Goal: Information Seeking & Learning: Learn about a topic

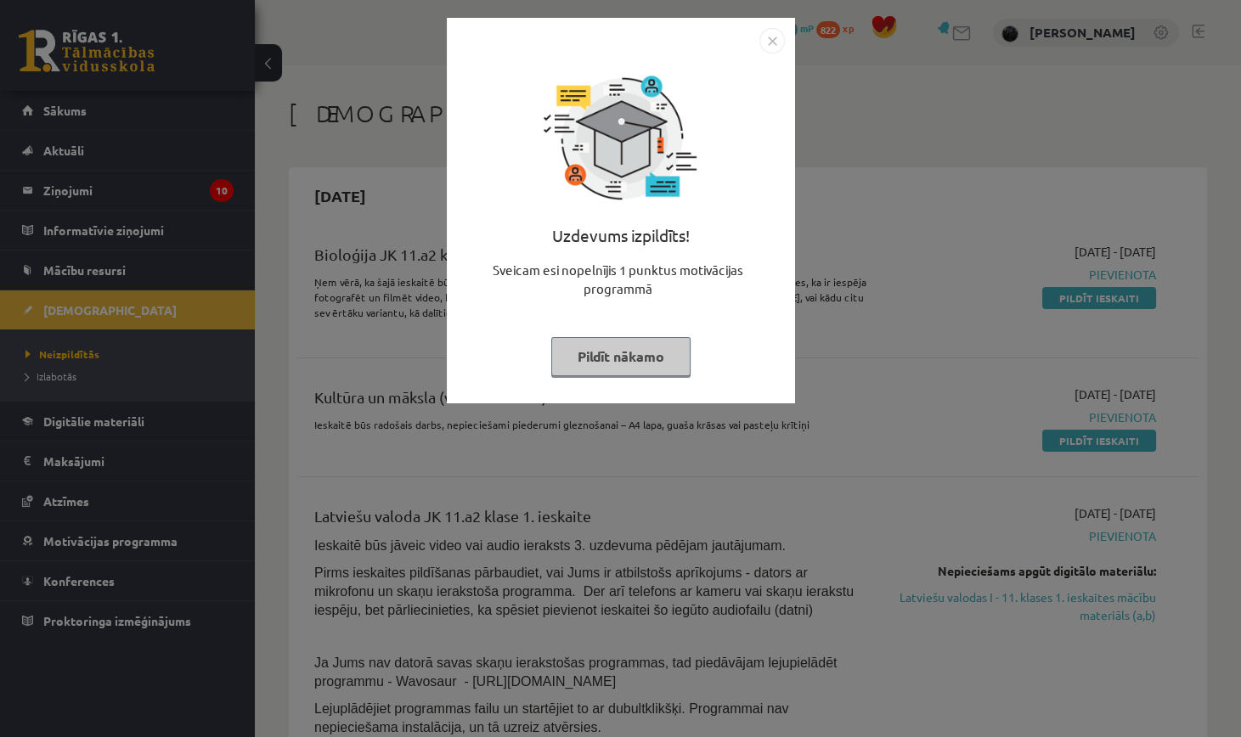
click at [782, 39] on img "Close" at bounding box center [771, 40] width 25 height 25
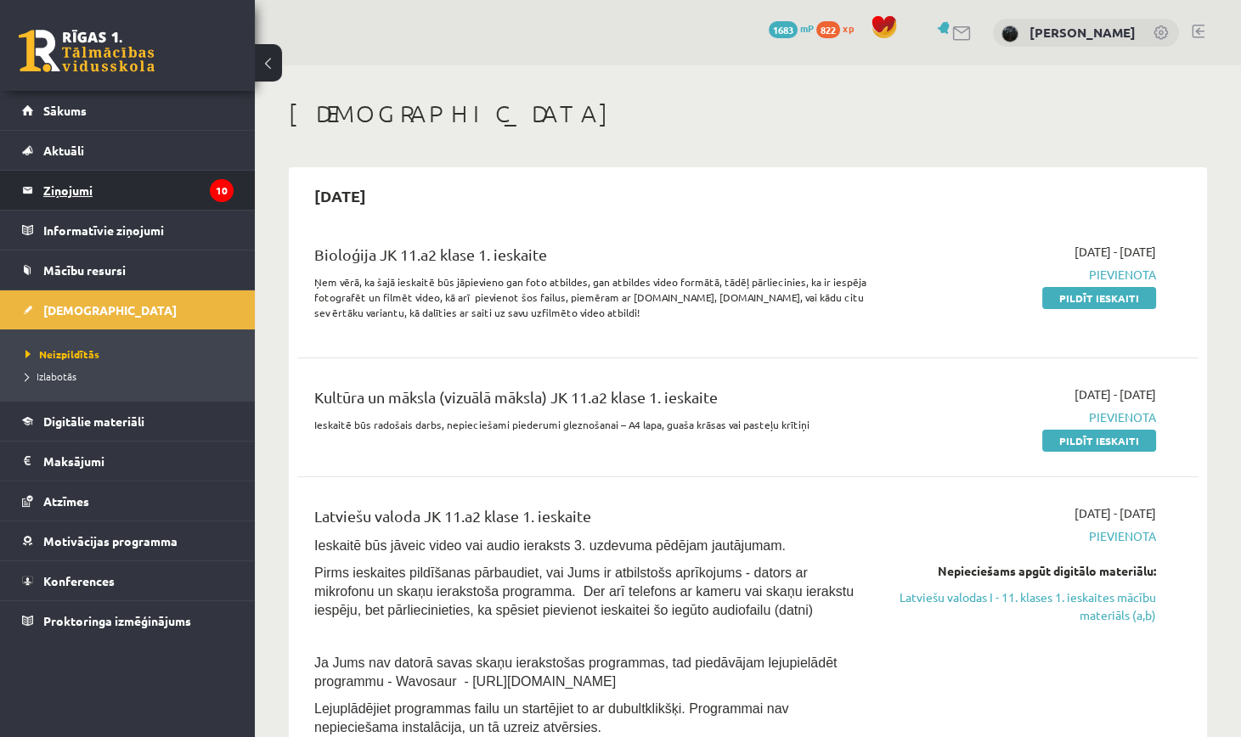
click at [178, 200] on legend "Ziņojumi 10" at bounding box center [138, 190] width 190 height 39
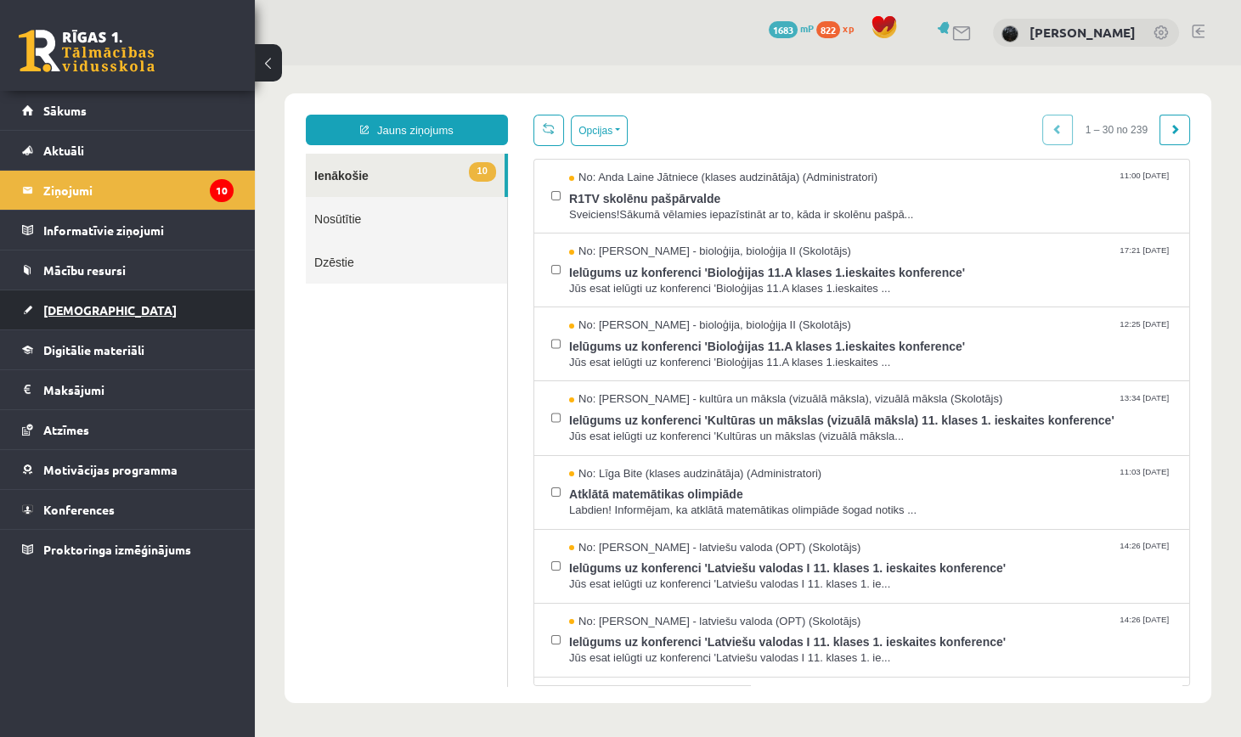
click at [138, 311] on link "[DEMOGRAPHIC_DATA]" at bounding box center [128, 310] width 212 height 39
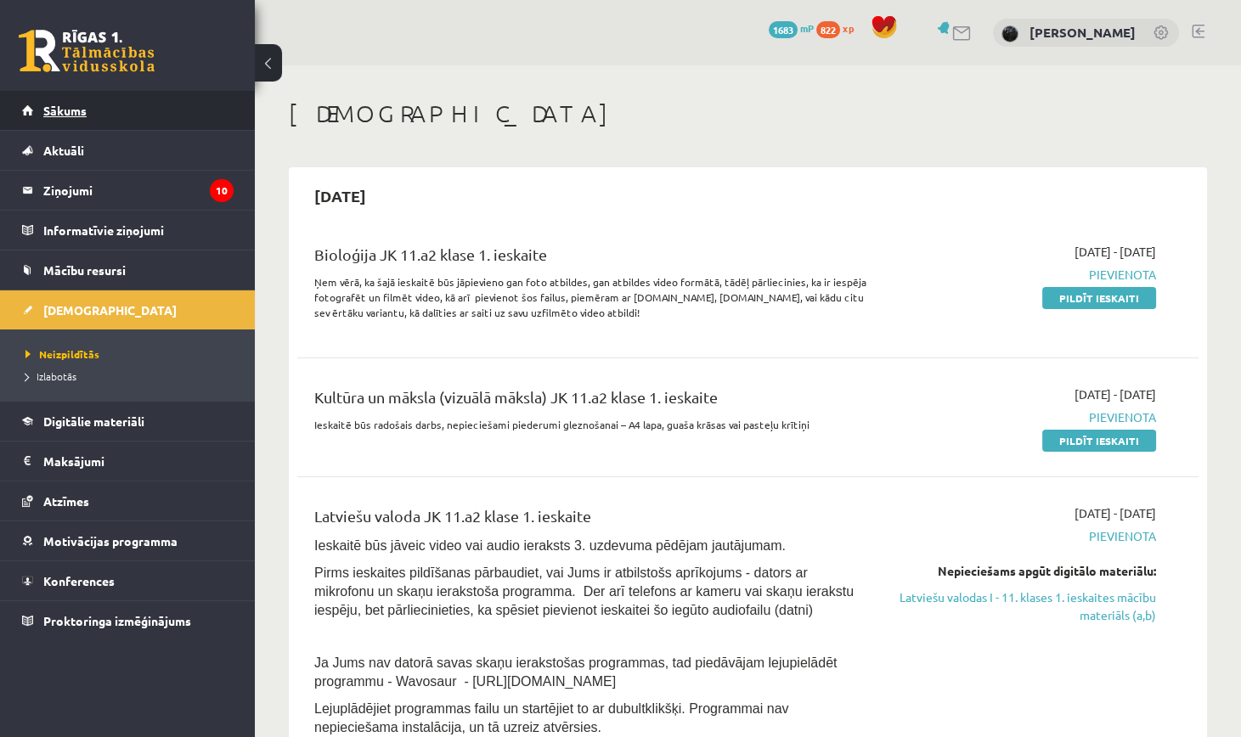
click at [210, 115] on link "Sākums" at bounding box center [128, 110] width 212 height 39
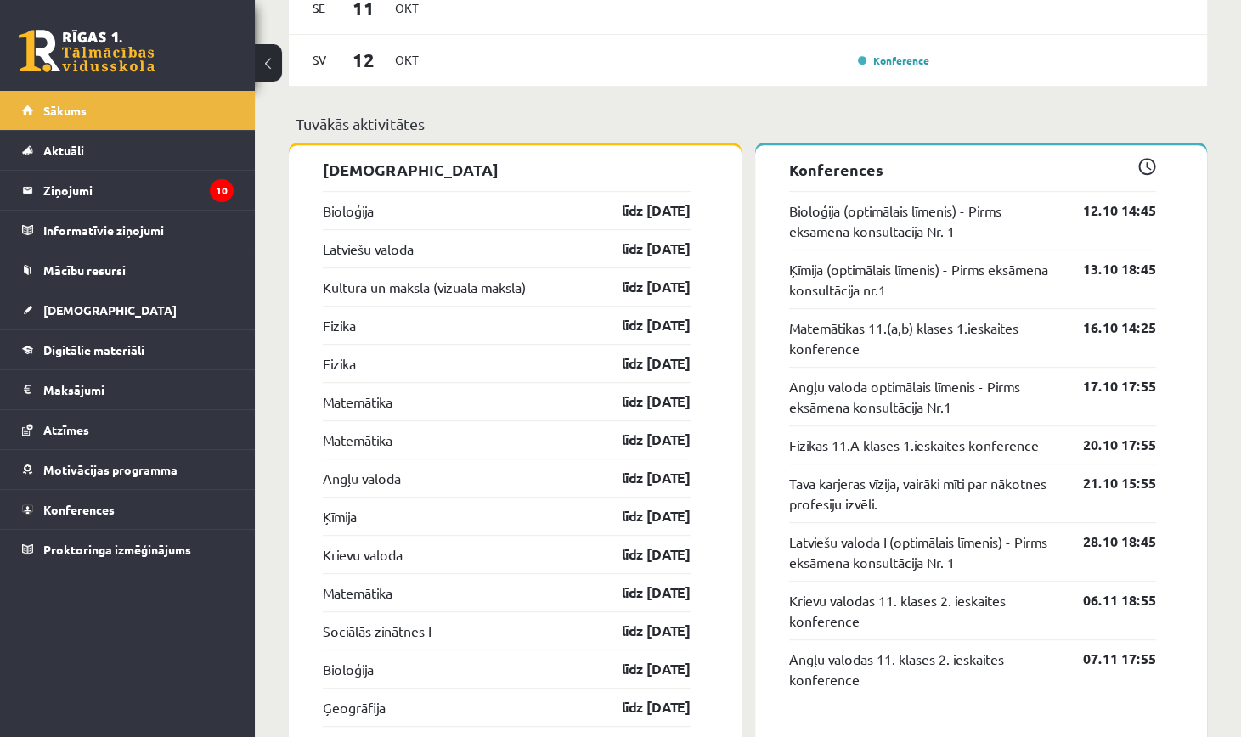
scroll to position [1425, 0]
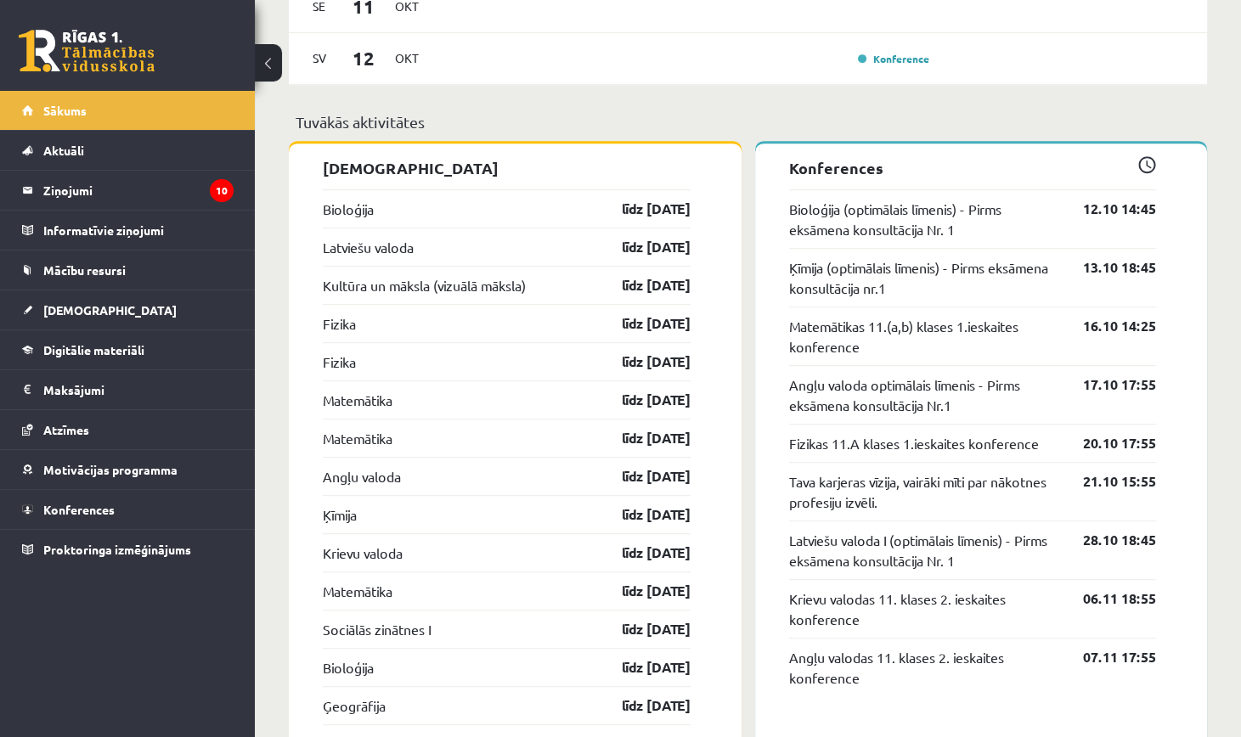
click at [878, 163] on p "Konferences" at bounding box center [973, 167] width 368 height 23
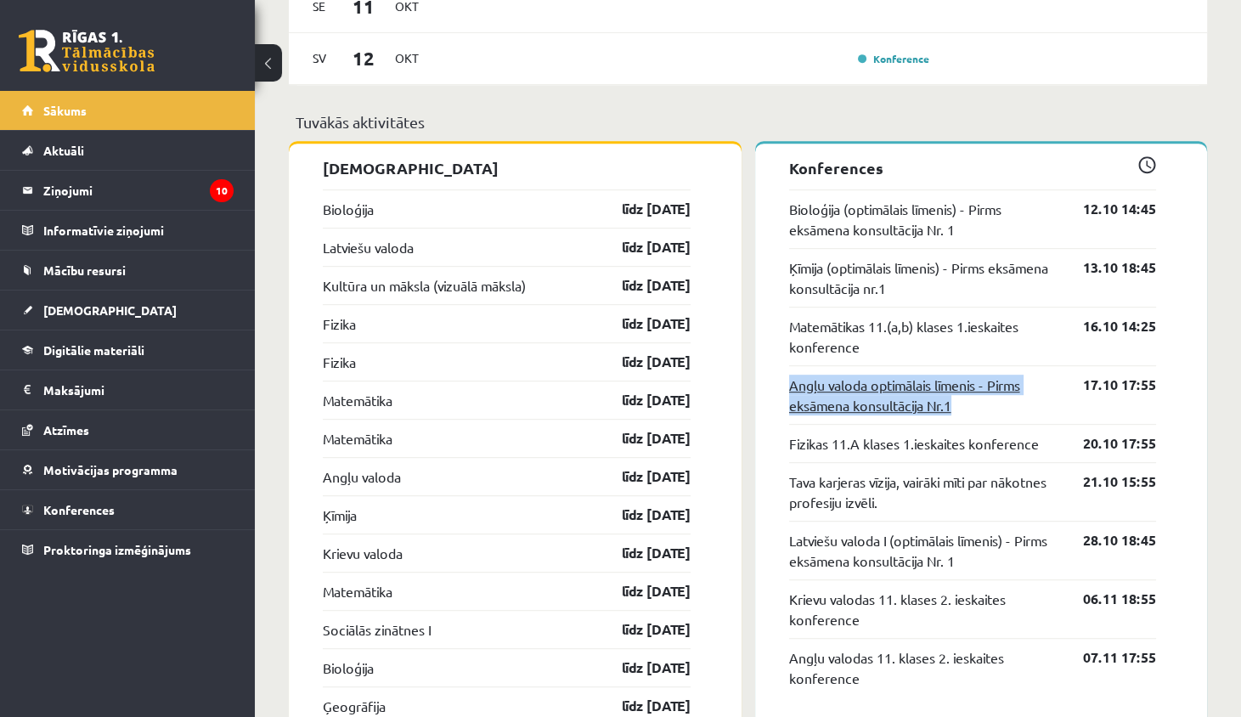
drag, startPoint x: 787, startPoint y: 381, endPoint x: 955, endPoint y: 411, distance: 171.0
copy link "Angļu valoda optimālais līmenis - Pirms eksāmena konsultācija Nr.1"
drag, startPoint x: 789, startPoint y: 207, endPoint x: 821, endPoint y: 207, distance: 31.4
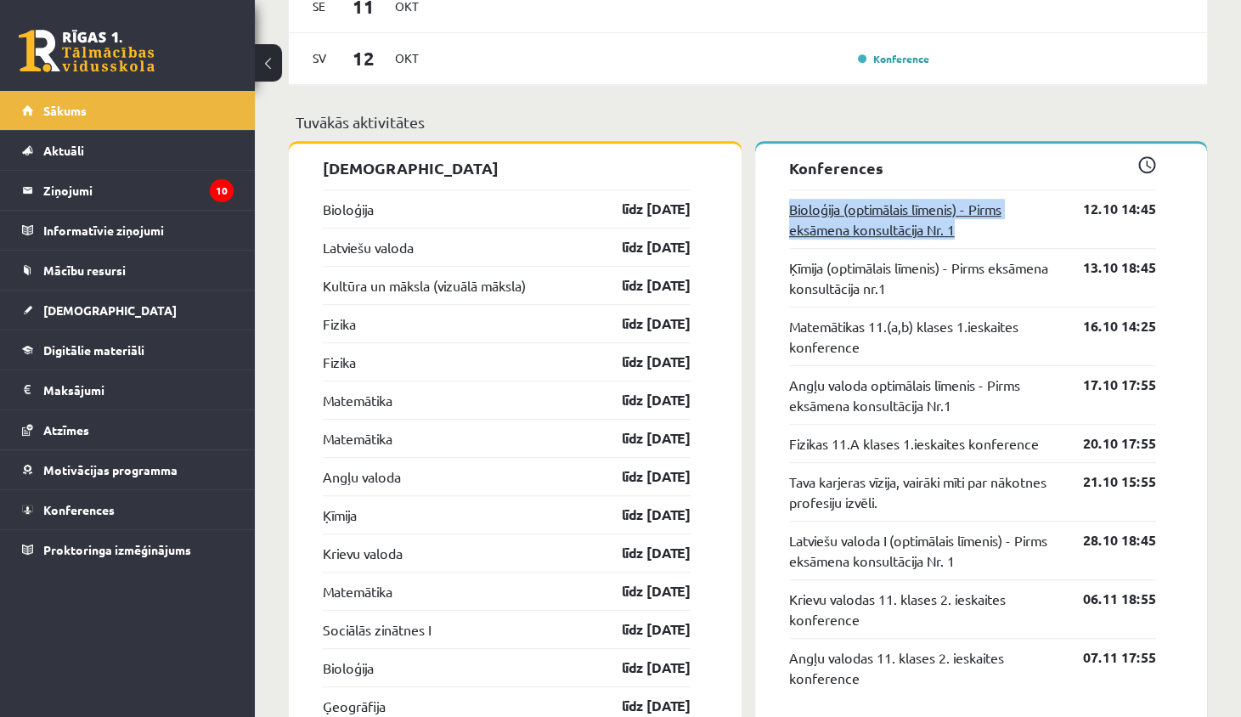
drag, startPoint x: 775, startPoint y: 203, endPoint x: 946, endPoint y: 223, distance: 172.8
copy link "Bioloģija (optimālais līmenis) - Pirms eksāmena konsultācija Nr. 1"
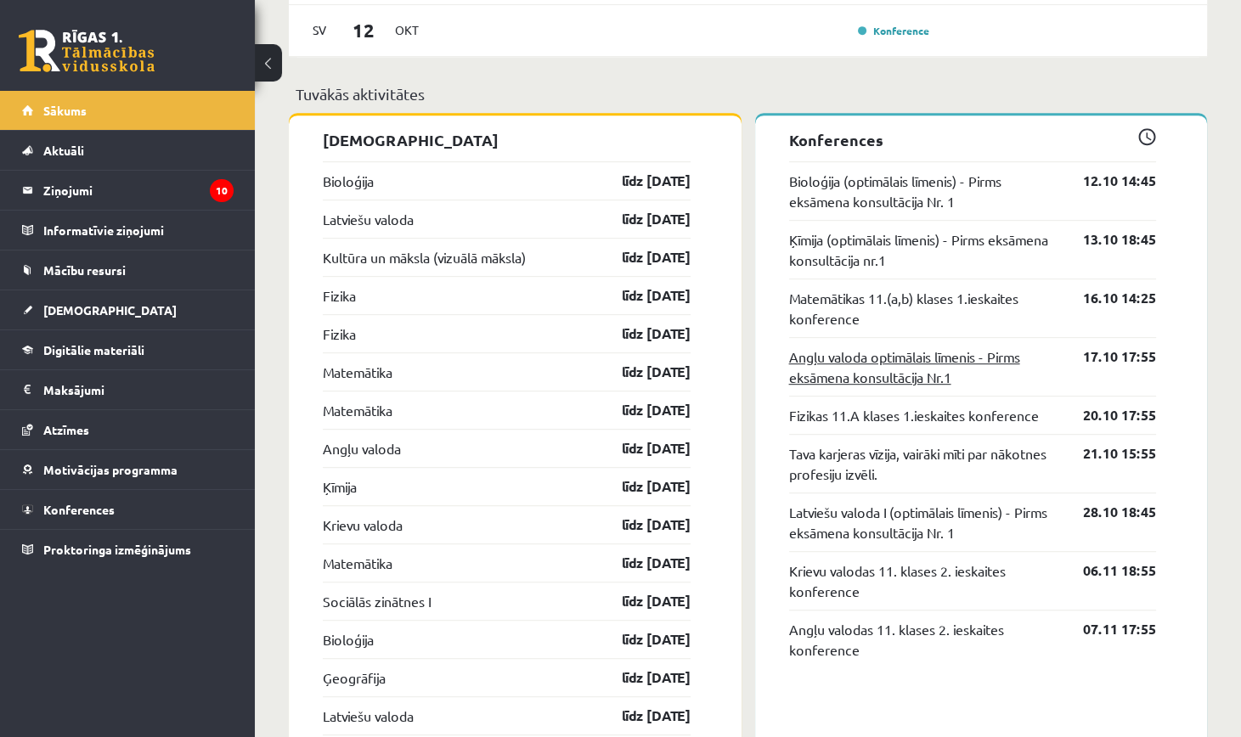
scroll to position [1493, 0]
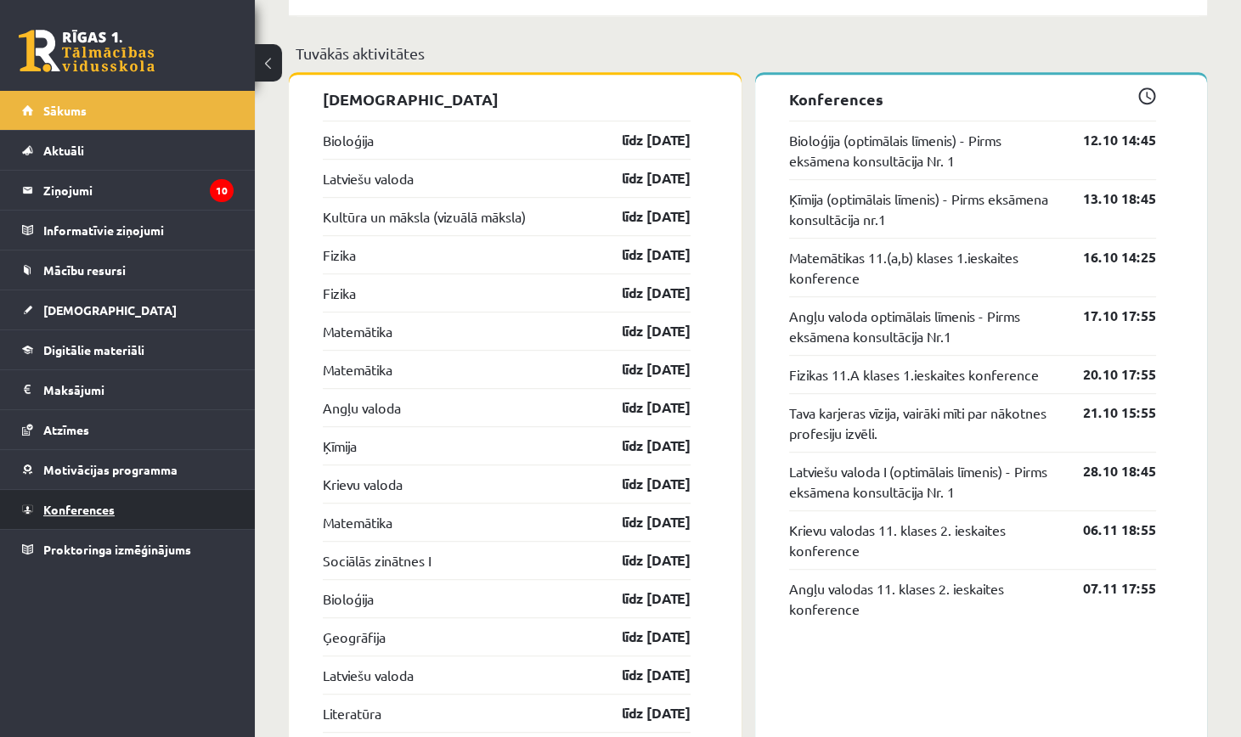
click at [146, 511] on link "Konferences" at bounding box center [128, 509] width 212 height 39
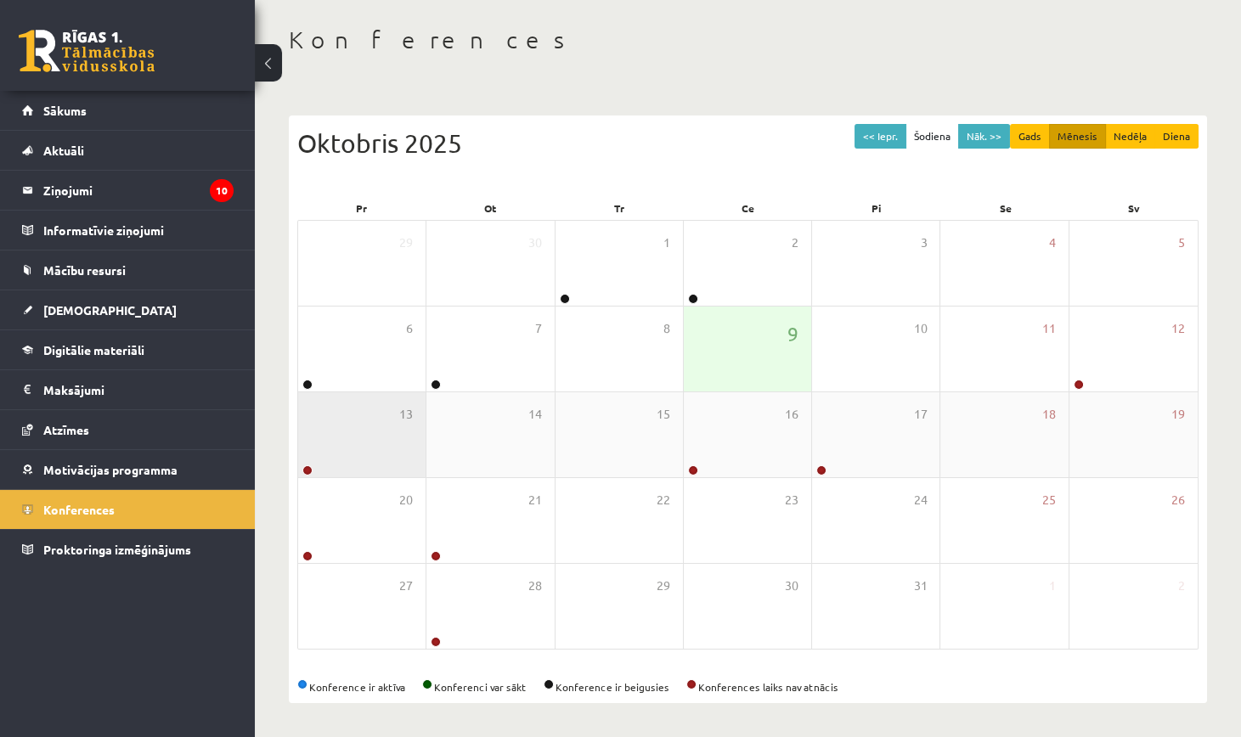
scroll to position [73, 0]
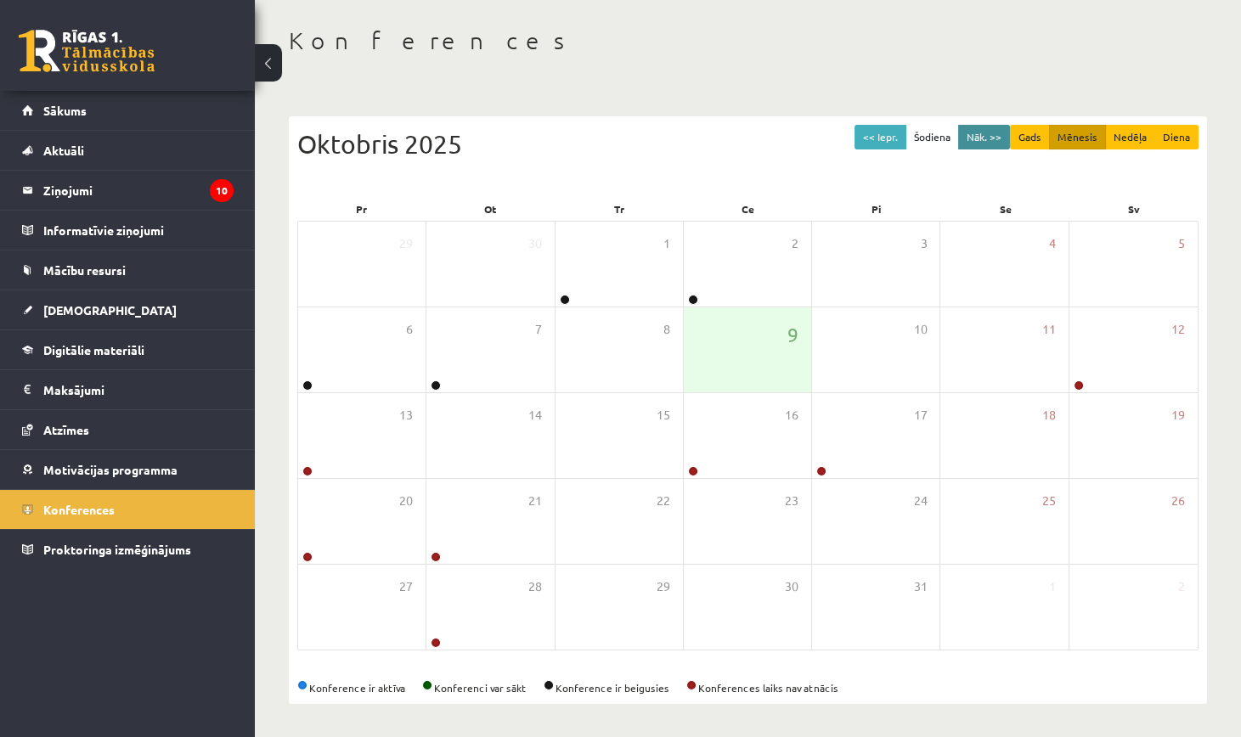
click at [974, 138] on button "Nāk. >>" at bounding box center [984, 137] width 52 height 25
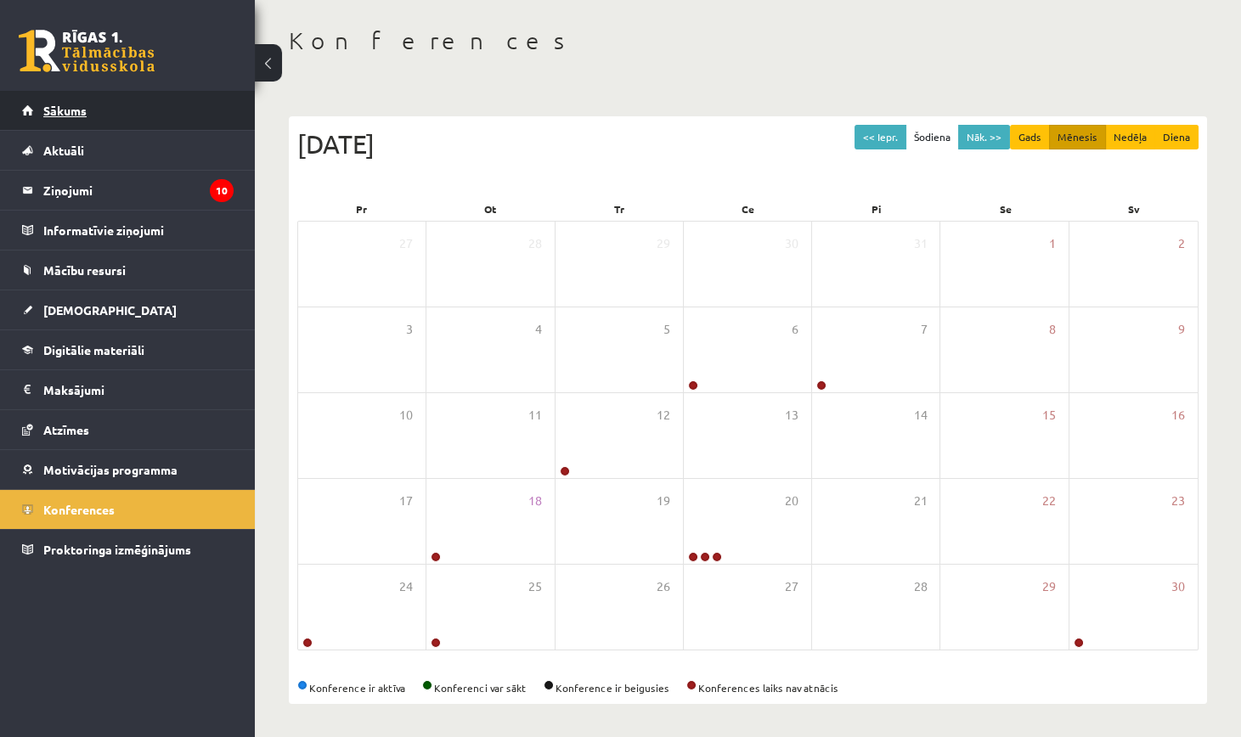
click at [86, 100] on link "Sākums" at bounding box center [128, 110] width 212 height 39
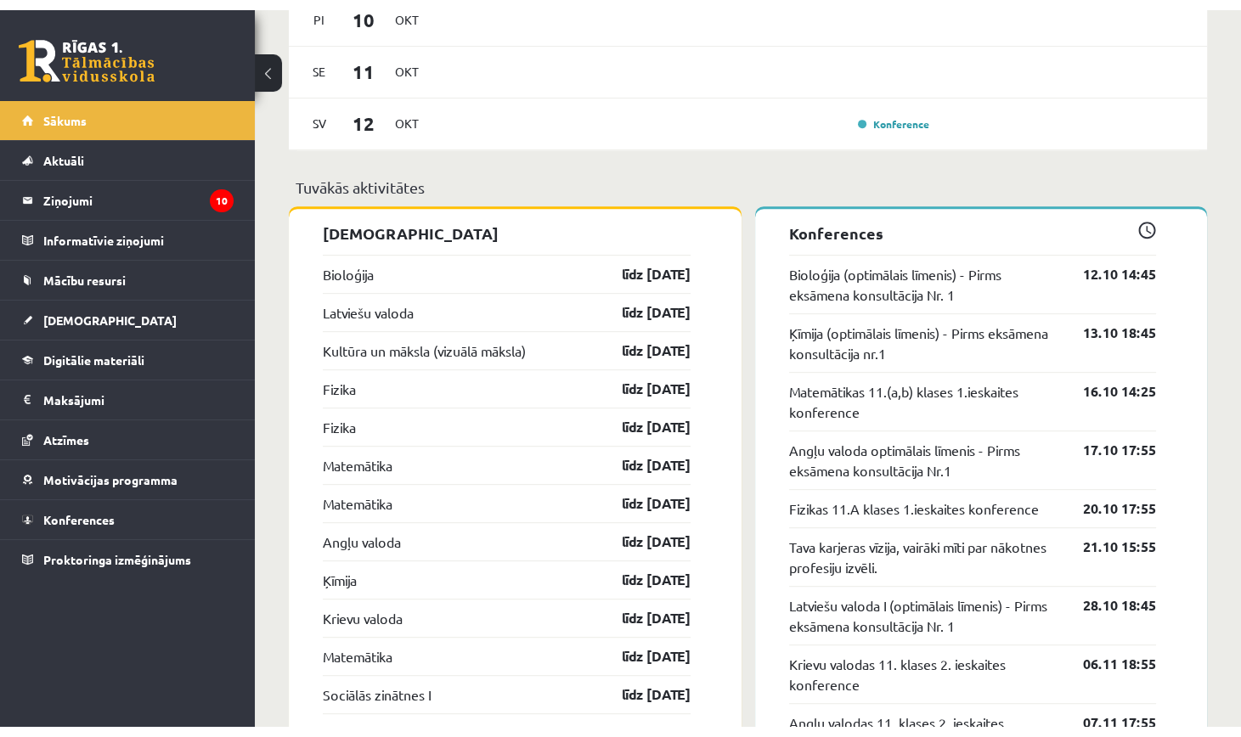
scroll to position [1380, 0]
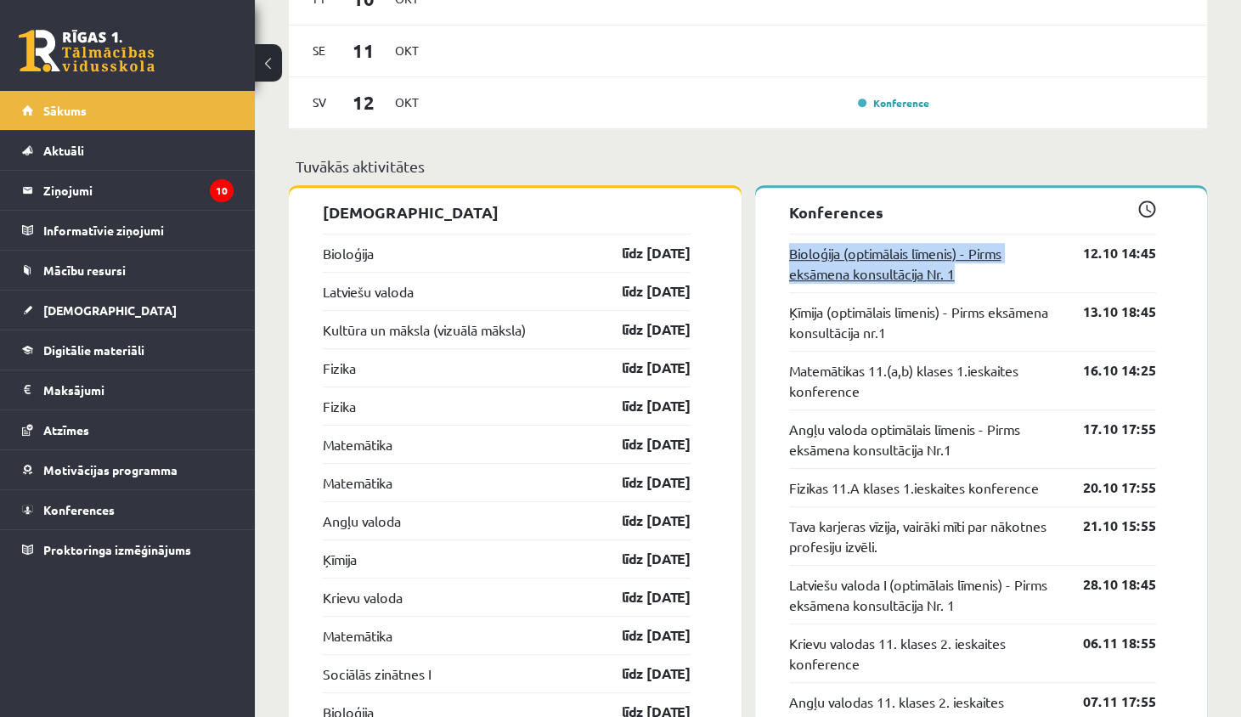
drag, startPoint x: 782, startPoint y: 242, endPoint x: 980, endPoint y: 274, distance: 199.6
copy link "Bioloģija (optimālais līmenis) - Pirms eksāmena konsultācija Nr. 1"
